Goal: Information Seeking & Learning: Learn about a topic

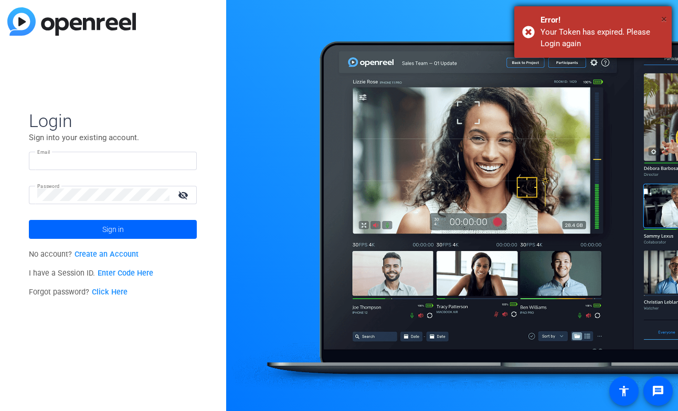
type input "[EMAIL_ADDRESS][PERSON_NAME][DOMAIN_NAME]"
click at [664, 18] on span "×" at bounding box center [664, 19] width 6 height 13
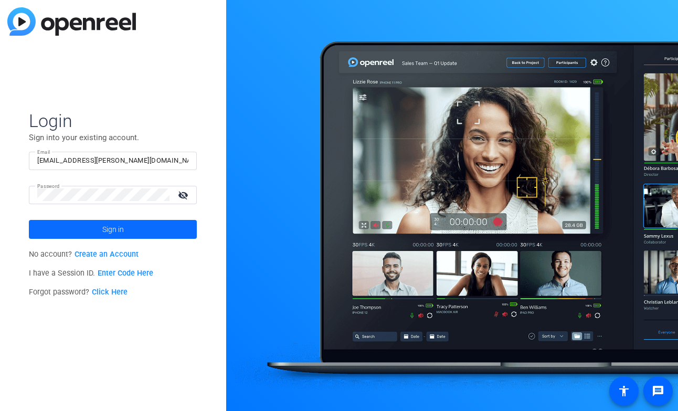
click at [122, 226] on span "Sign in" at bounding box center [113, 229] width 22 height 26
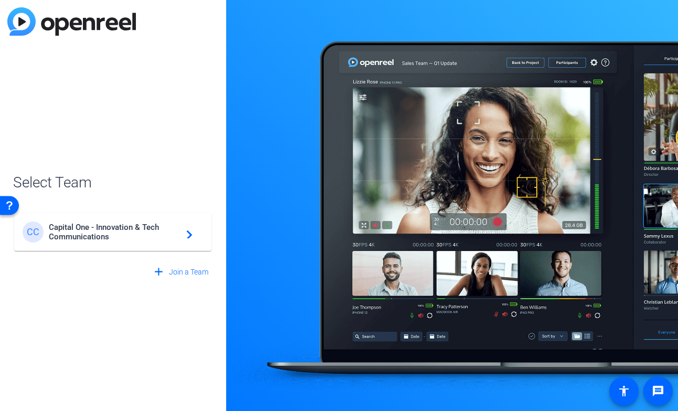
click at [98, 232] on span "Capital One - Innovation & Tech Communications" at bounding box center [114, 231] width 131 height 19
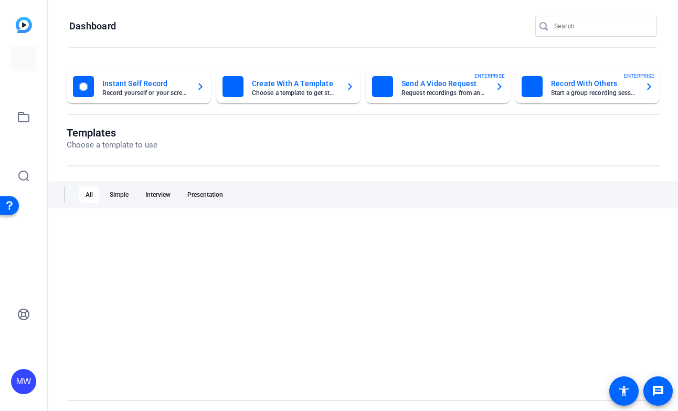
click at [84, 232] on div at bounding box center [363, 303] width 593 height 163
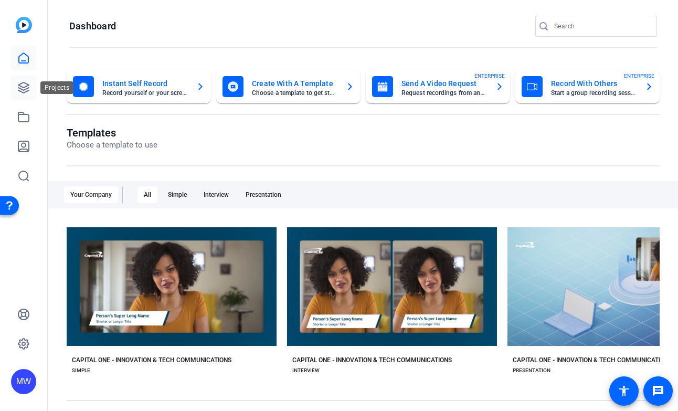
click at [27, 82] on icon at bounding box center [23, 87] width 13 height 13
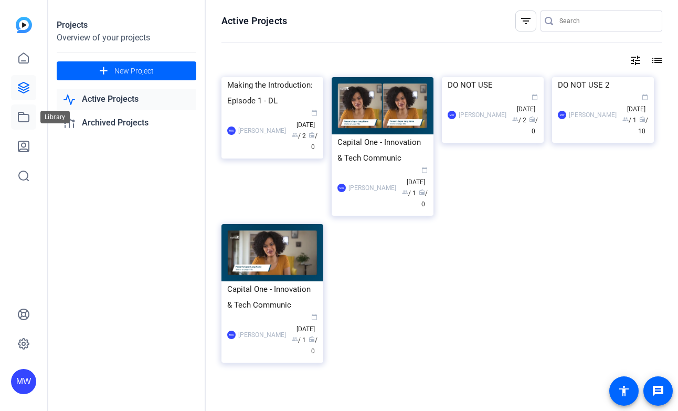
click at [22, 121] on icon at bounding box center [23, 117] width 13 height 13
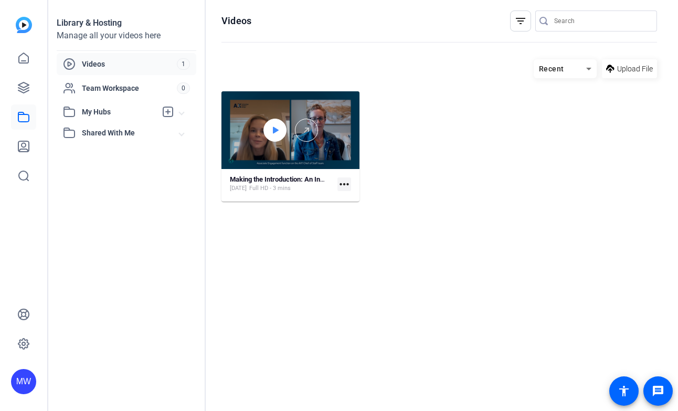
click at [278, 132] on icon at bounding box center [275, 130] width 8 height 13
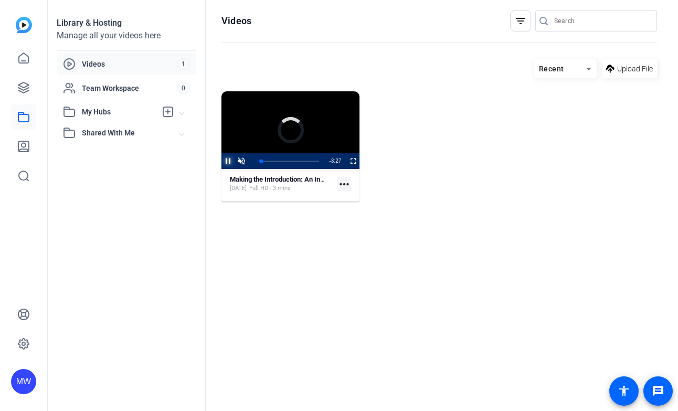
click at [221, 160] on span "Video Player" at bounding box center [221, 161] width 0 height 16
click at [262, 177] on strong "Making the Introduction: An Interview With AX Leader [PERSON_NAME]" at bounding box center [337, 179] width 214 height 8
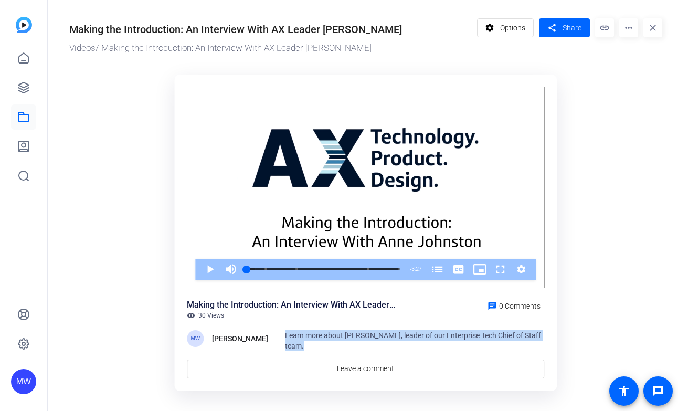
drag, startPoint x: 306, startPoint y: 345, endPoint x: 274, endPoint y: 331, distance: 35.3
click at [274, 331] on div "MW [PERSON_NAME] Learn more about [PERSON_NAME], leader of our Enterprise Tech …" at bounding box center [365, 340] width 357 height 21
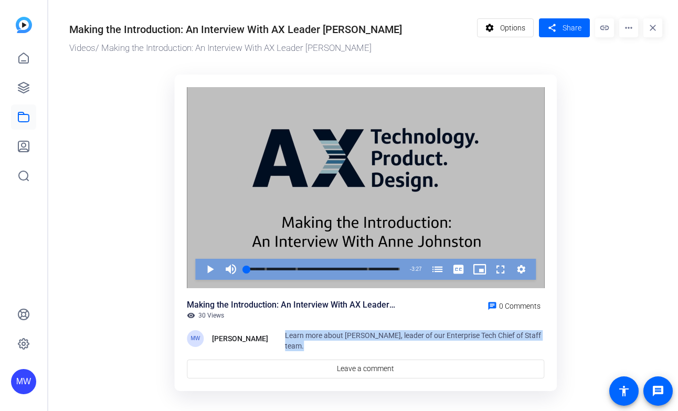
copy span "Learn more about [PERSON_NAME], leader of our Enterprise Tech Chief of Staff te…"
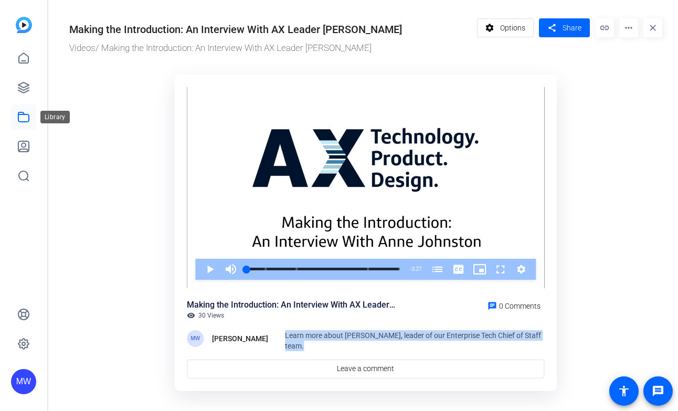
click at [20, 117] on icon at bounding box center [23, 117] width 13 height 13
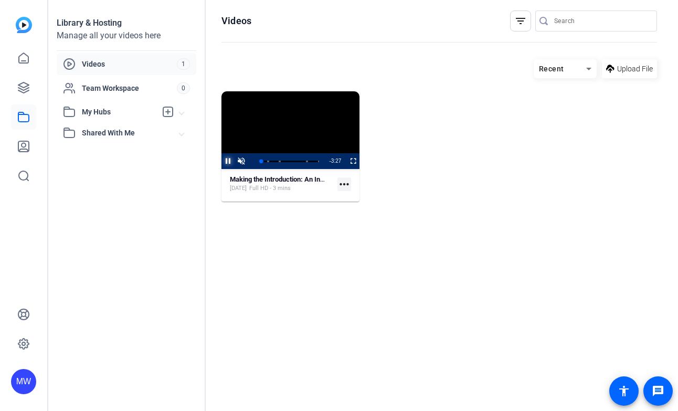
click at [221, 159] on span "Video Player" at bounding box center [221, 161] width 0 height 16
